Goal: Task Accomplishment & Management: Complete application form

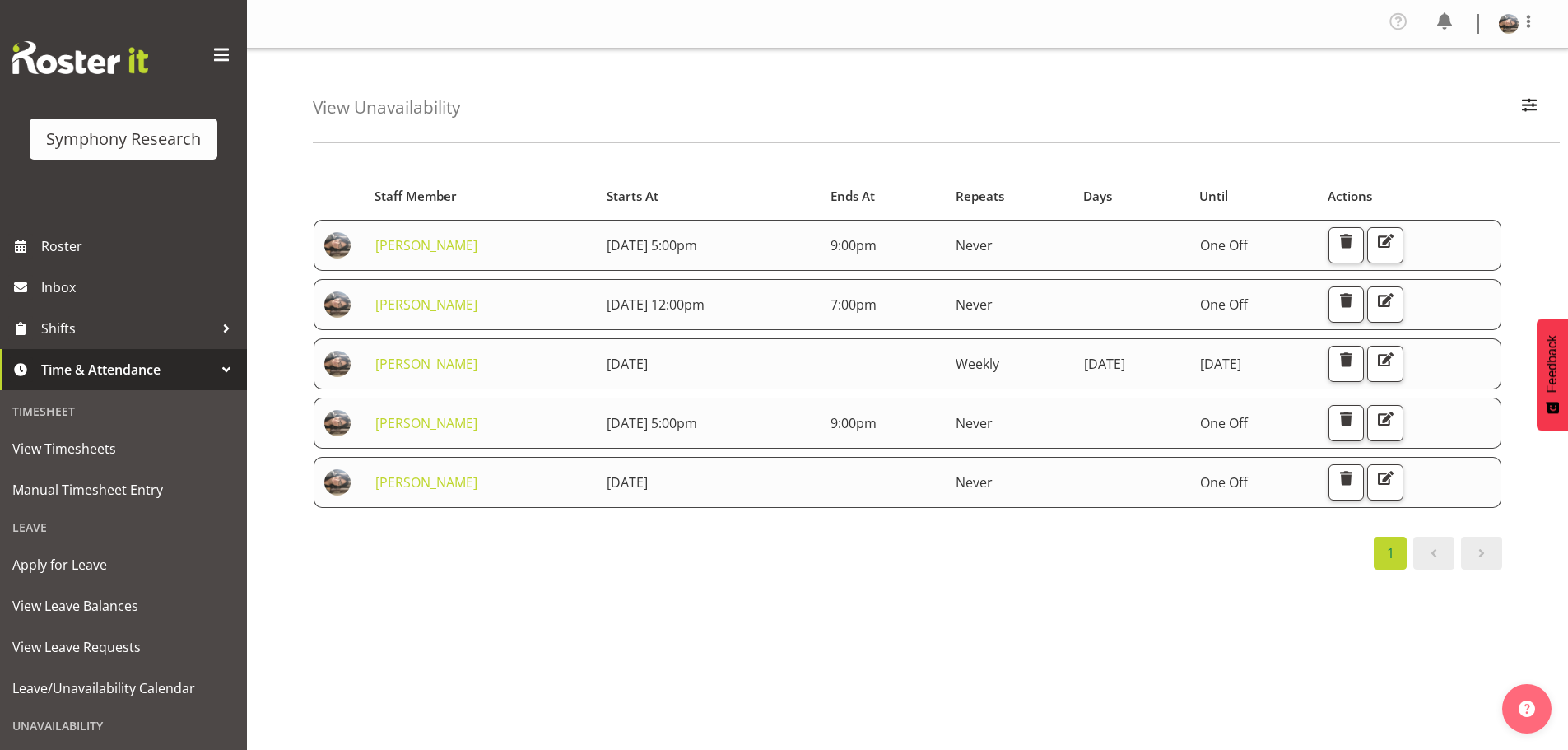
click at [713, 643] on div "Starts At Staff Member Starts At Ends At Repeats Days Until Actions [PERSON_NAM…" at bounding box center [940, 485] width 1255 height 658
click at [78, 490] on span "Manual Timesheet Entry" at bounding box center [124, 490] width 222 height 25
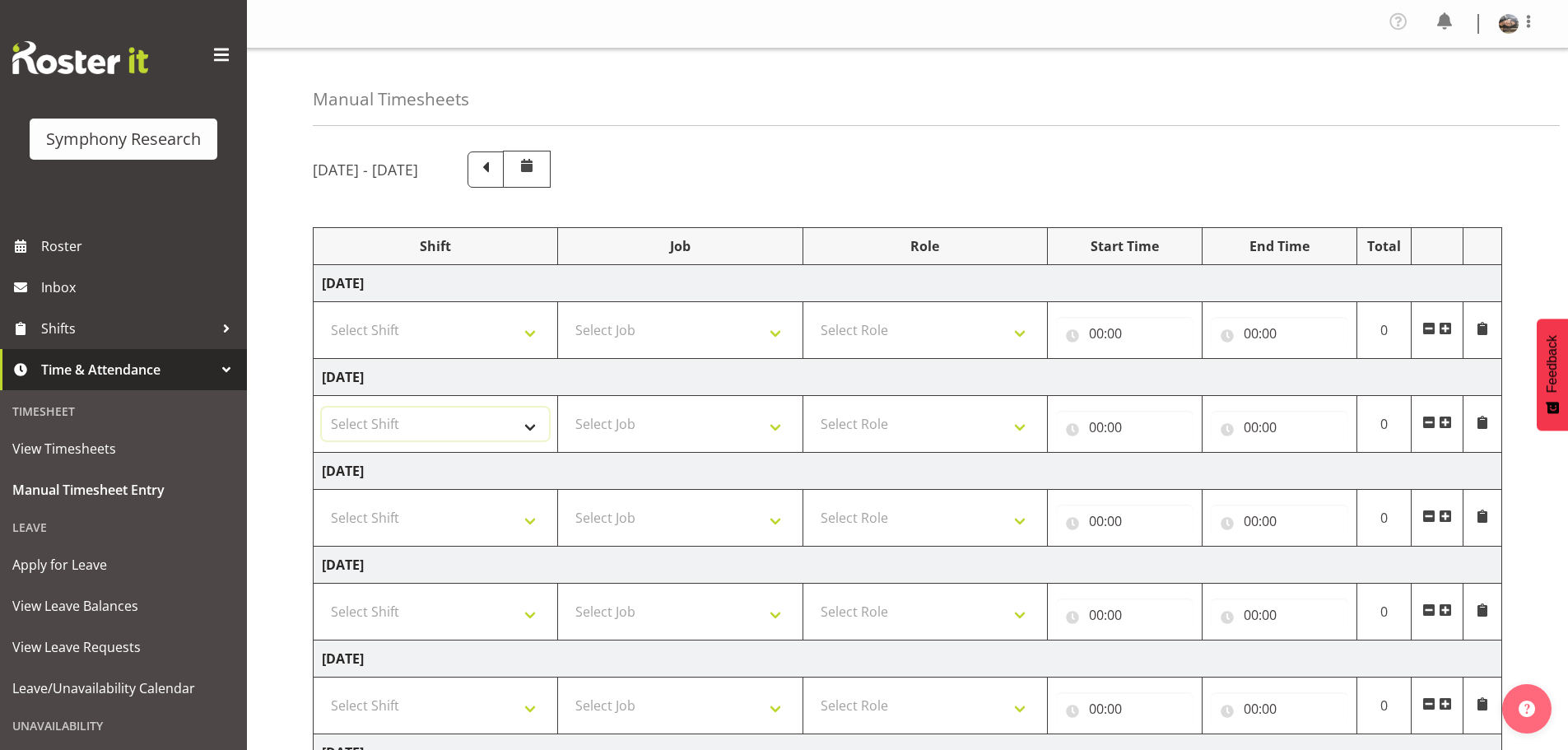
click at [528, 435] on select "Select Shift !!Weekend Residential (Roster IT Shift Label) *Business 9/10am ~ 4…" at bounding box center [435, 423] width 227 height 33
select select "56692"
click at [322, 407] on select "Select Shift !!Weekend Residential (Roster IT Shift Label) *Business 9/10am ~ 4…" at bounding box center [435, 423] width 227 height 33
click at [776, 424] on select "Select Job 550060 IF Admin 553492 World Poll Aus Wave 2 Main 2025 553493 World …" at bounding box center [679, 423] width 227 height 33
click at [878, 437] on select "Select Role Briefing Interviewing" at bounding box center [924, 423] width 227 height 33
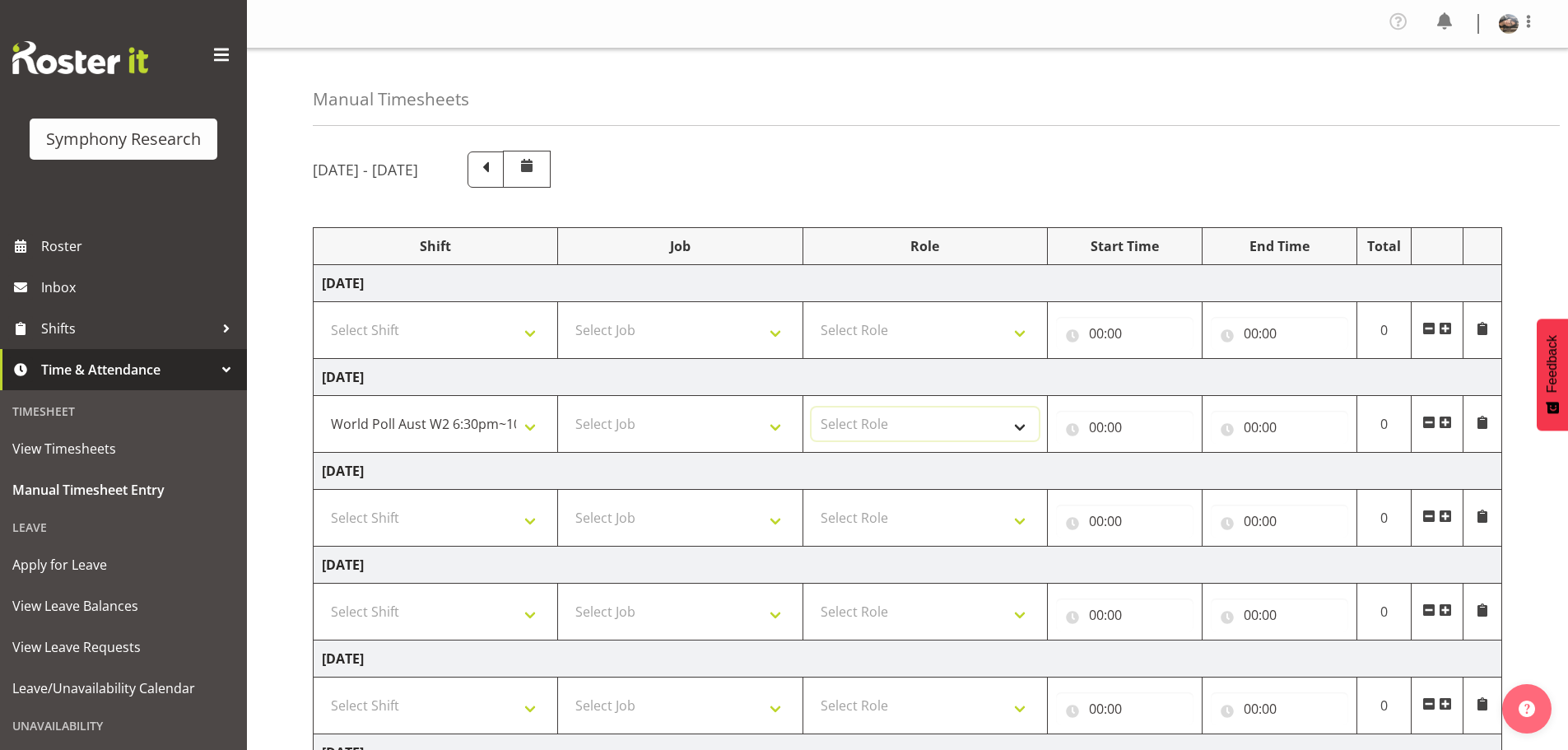
select select "297"
click at [811, 407] on select "Select Role Briefing Interviewing" at bounding box center [924, 423] width 227 height 33
click at [1106, 426] on input "00:00" at bounding box center [1124, 427] width 138 height 33
click at [1170, 469] on select "00 01 02 03 04 05 06 07 08 09 10 11 12 13 14 15 16 17 18 19 20 21 22 23" at bounding box center [1169, 470] width 37 height 33
select select "17"
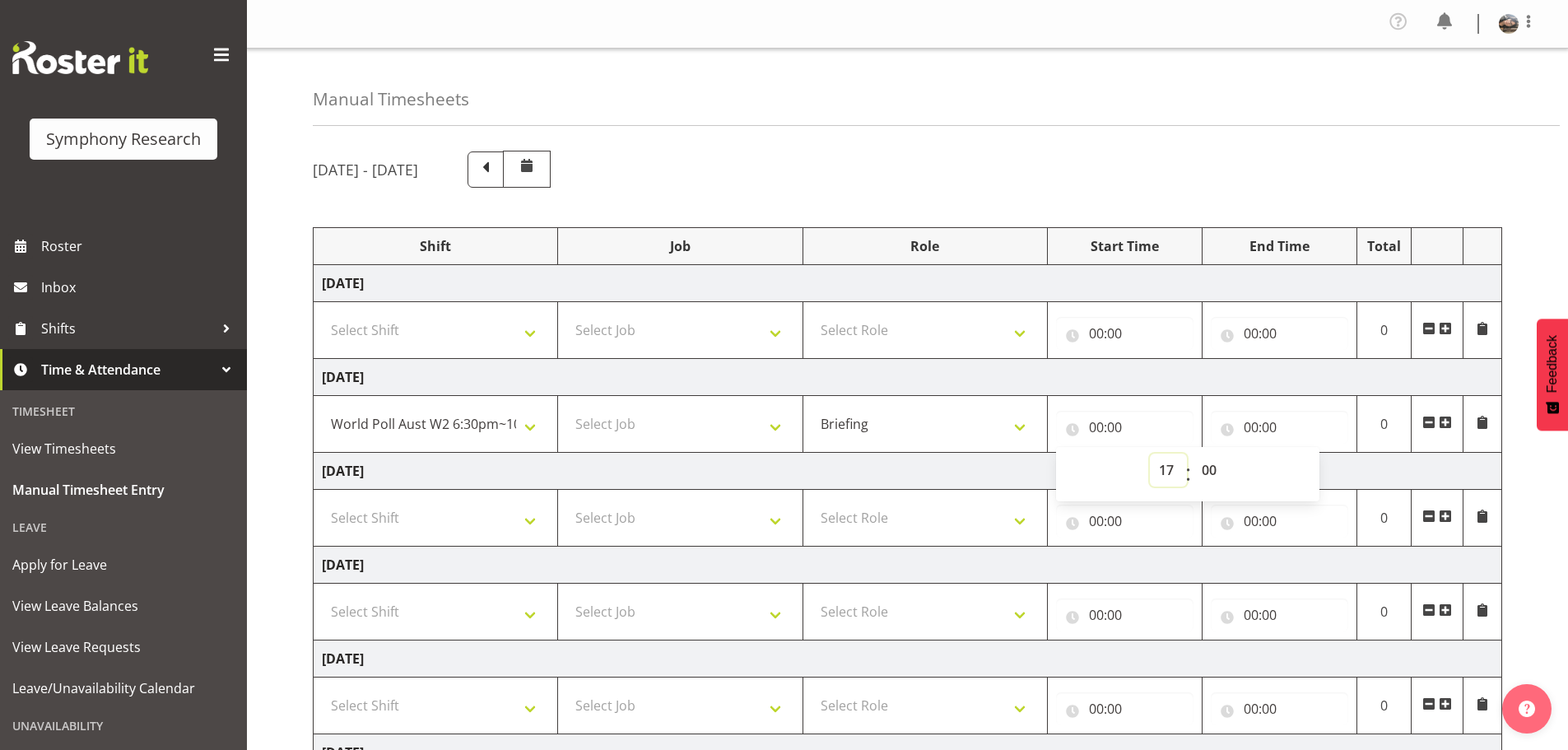
click at [1150, 454] on select "00 01 02 03 04 05 06 07 08 09 10 11 12 13 14 15 16 17 18 19 20 21 22 23" at bounding box center [1169, 470] width 37 height 33
type input "17:00"
click at [1248, 423] on input "00:00" at bounding box center [1279, 427] width 138 height 33
click at [1325, 470] on select "00 01 02 03 04 05 06 07 08 09 10 11 12 13 14 15 16 17 18 19 20 21 22 23" at bounding box center [1323, 470] width 37 height 33
select select "21"
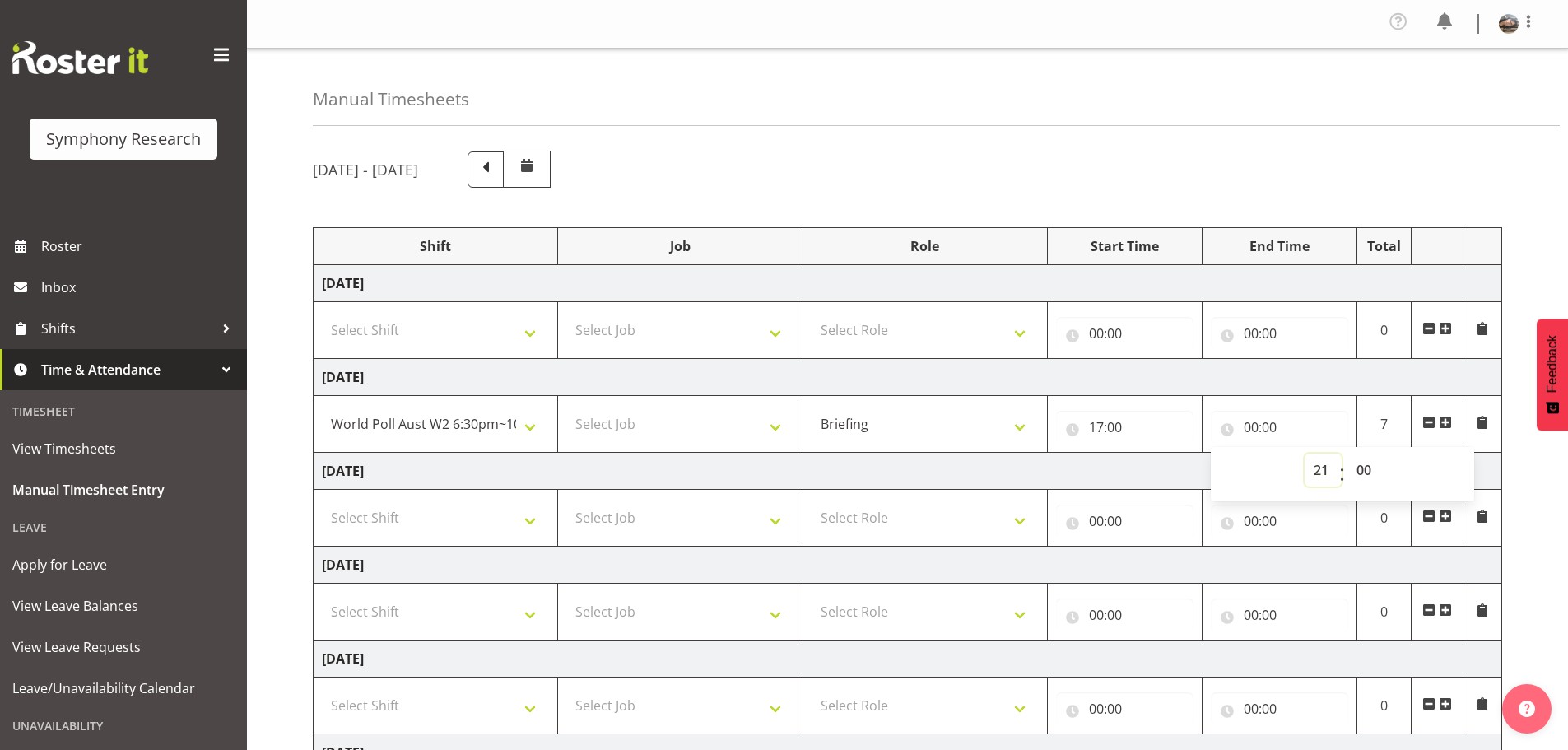
click at [1305, 454] on select "00 01 02 03 04 05 06 07 08 09 10 11 12 13 14 15 16 17 18 19 20 21 22 23" at bounding box center [1323, 470] width 37 height 33
type input "21:00"
click at [527, 426] on select "!!Weekend Residential (Roster IT Shift Label) *Business 9/10am ~ 4:30pm *Busine…" at bounding box center [435, 423] width 227 height 33
select select "81335"
click at [322, 407] on select "!!Weekend Residential (Roster IT Shift Label) *Business 9/10am ~ 4:30pm *Busine…" at bounding box center [435, 423] width 227 height 33
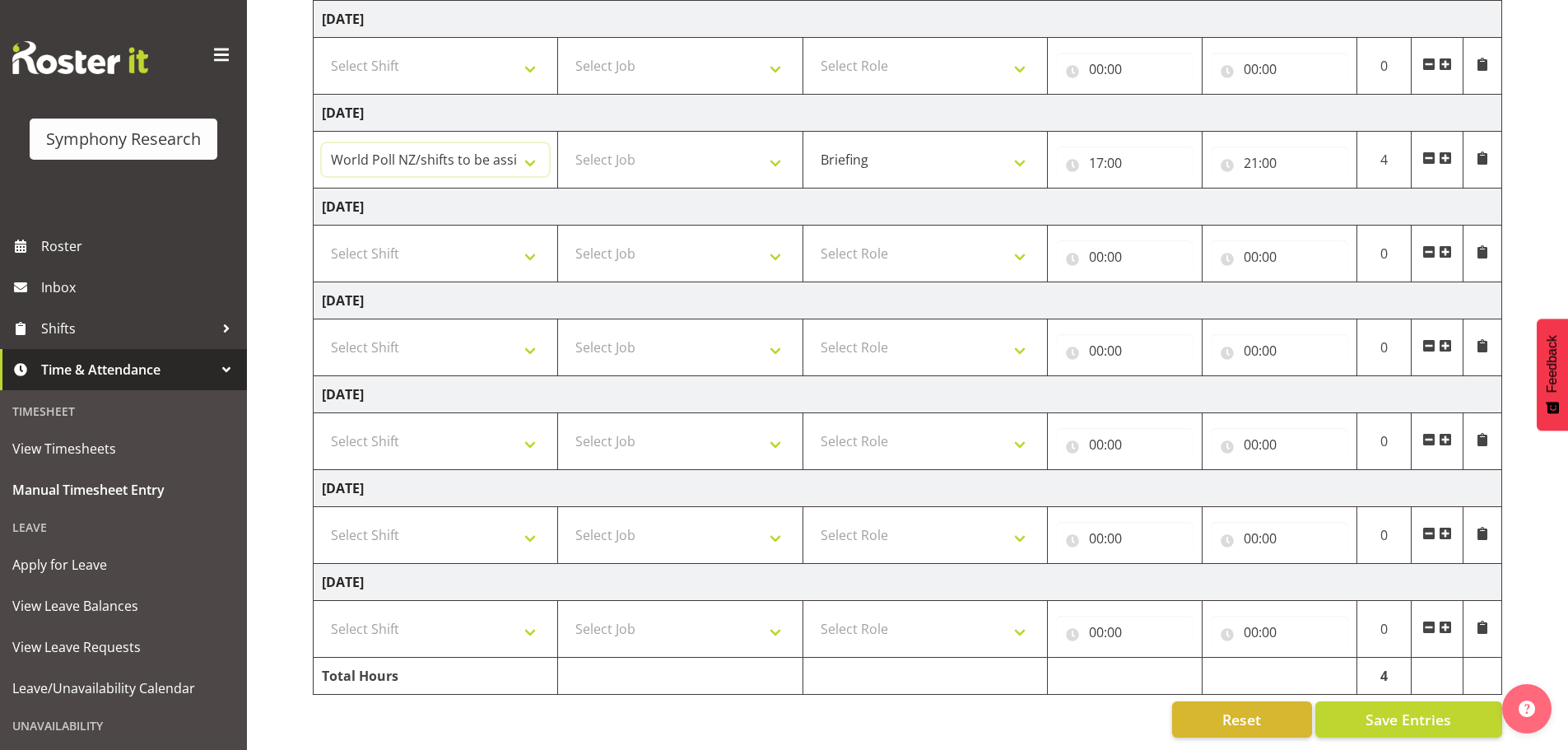
scroll to position [277, 0]
click at [1358, 708] on button "Save Entries" at bounding box center [1409, 719] width 187 height 36
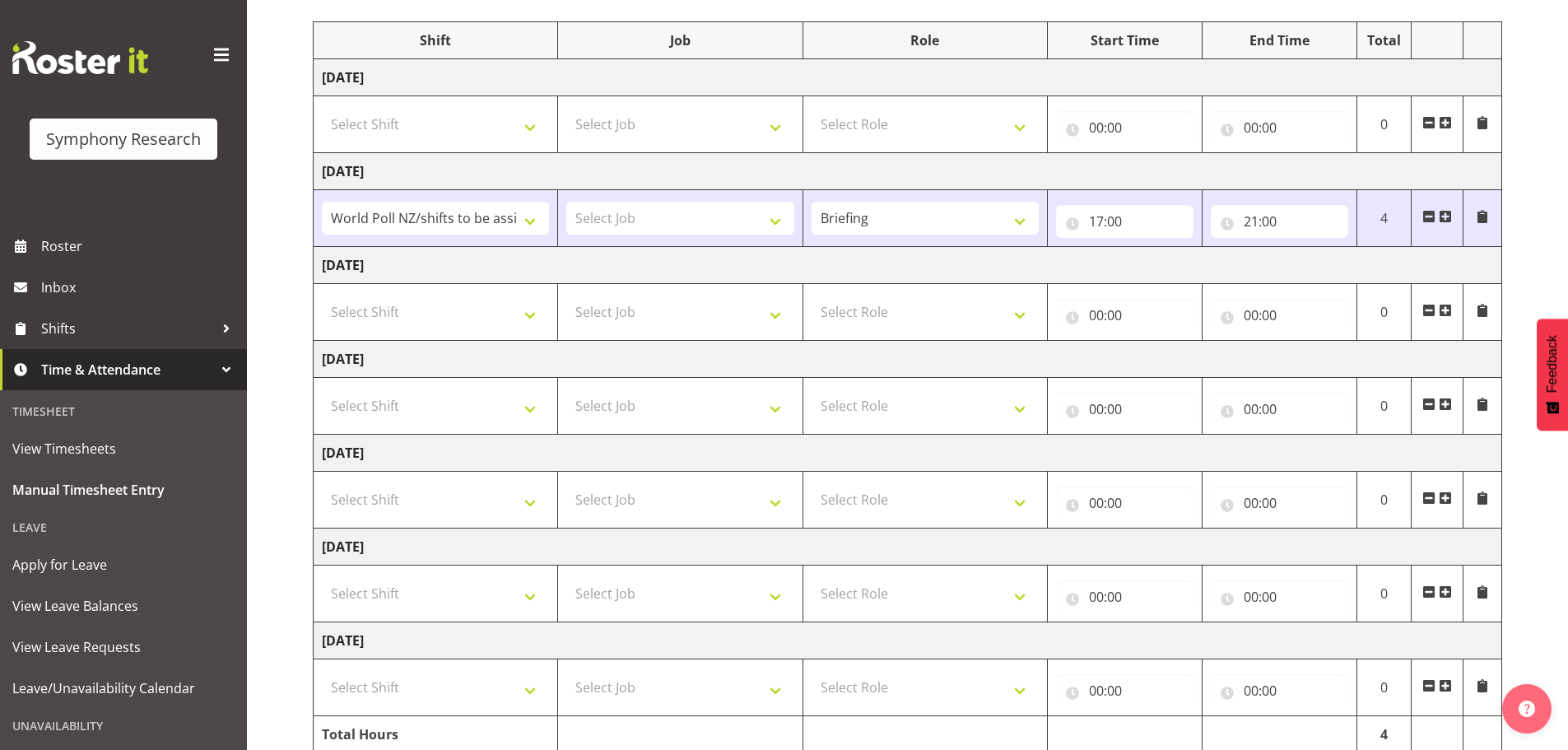
scroll to position [29, 0]
